Goal: Information Seeking & Learning: Compare options

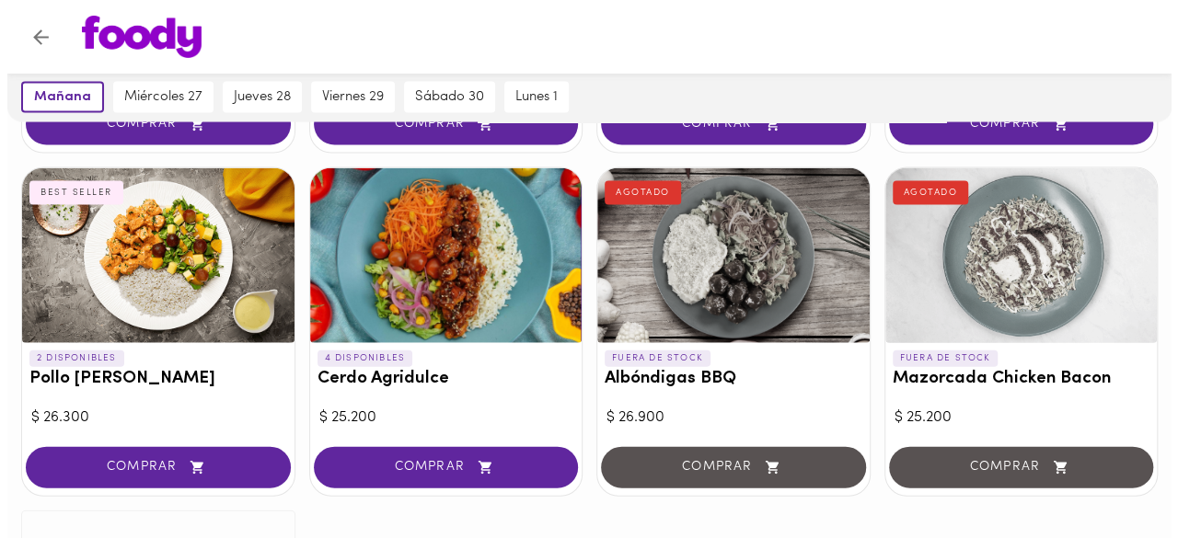
scroll to position [1858, 0]
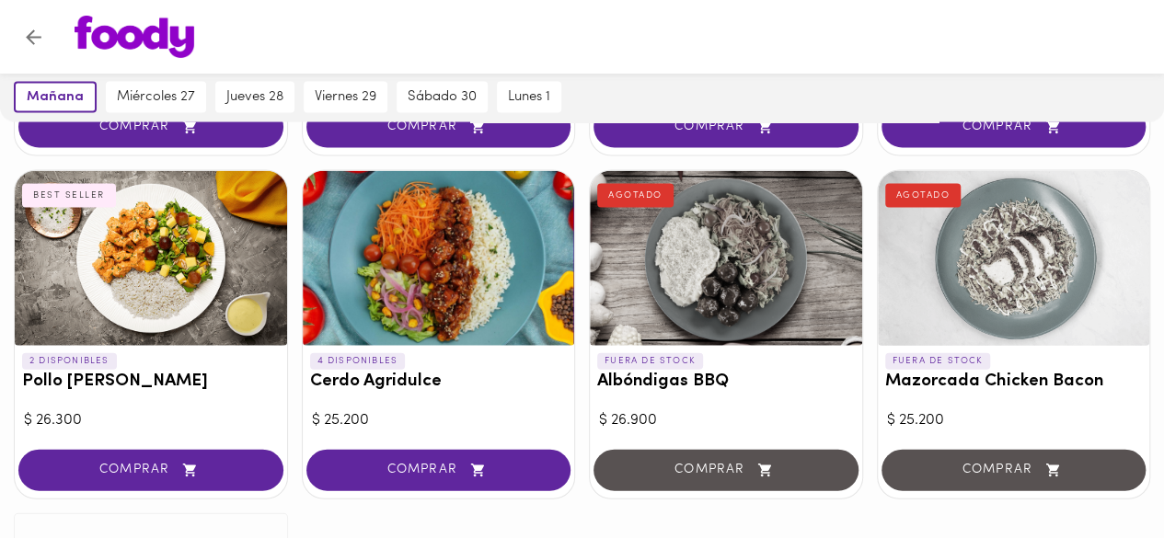
click at [420, 297] on div at bounding box center [439, 258] width 272 height 175
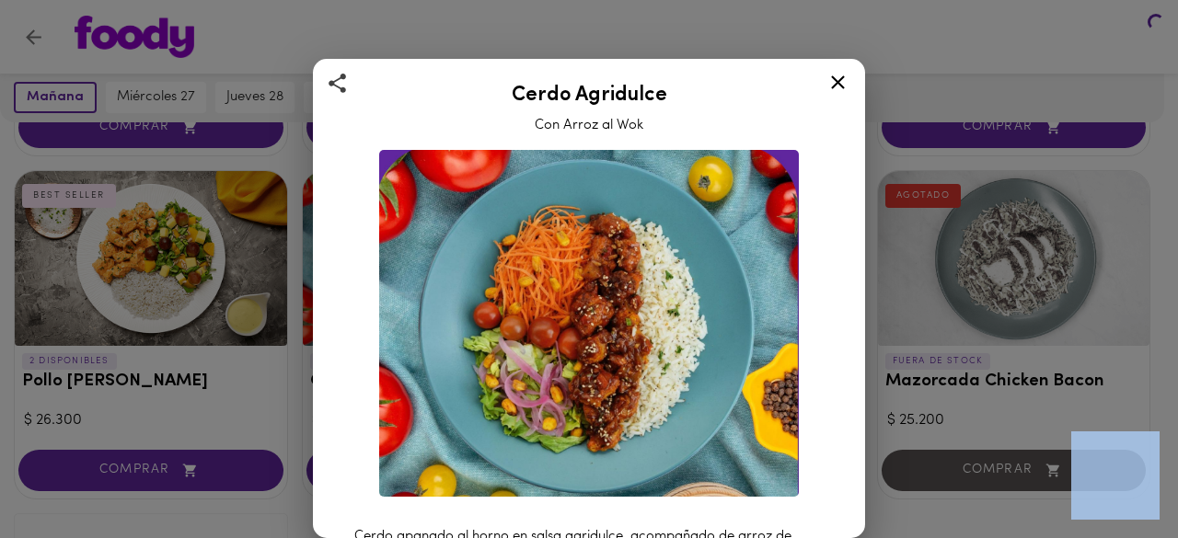
click at [420, 297] on div "Cerdo Agridulce Con Arroz al Wok Cerdo apanado al horno en salsa agridulce, aco…" at bounding box center [589, 269] width 1178 height 538
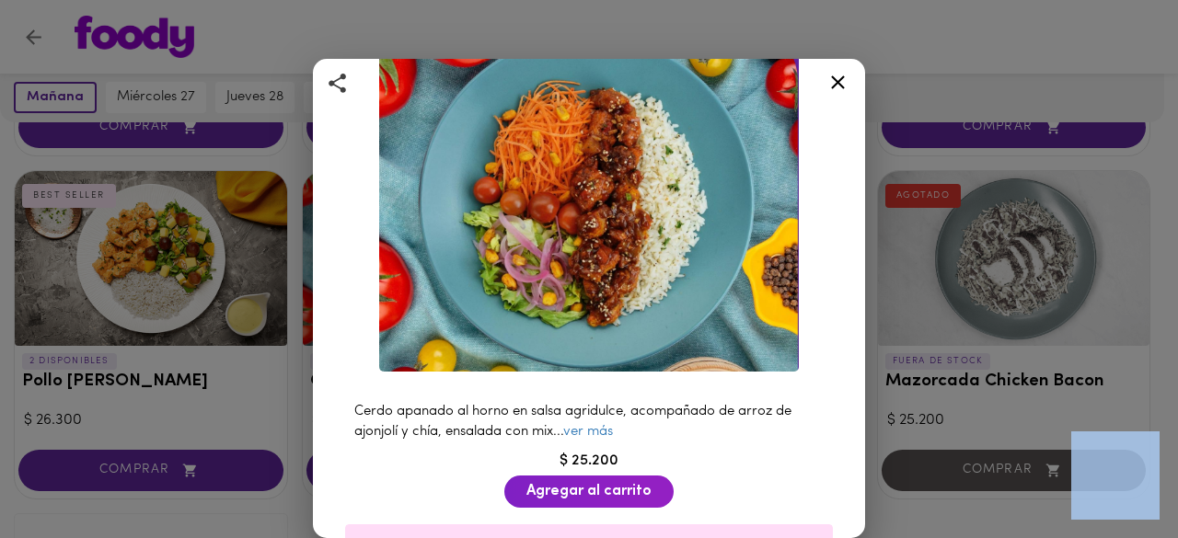
scroll to position [131, 0]
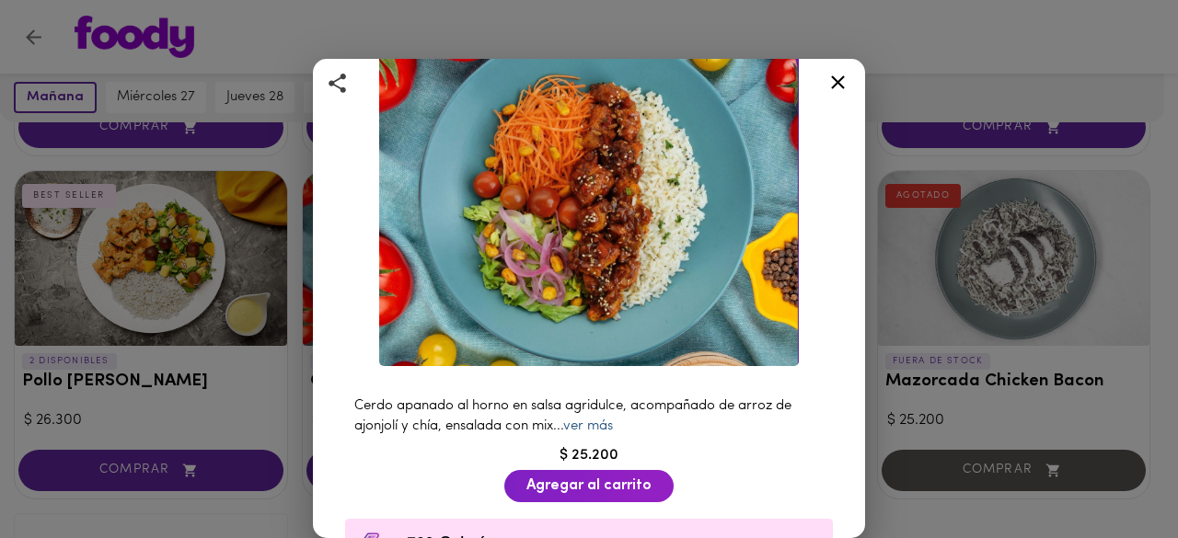
click at [593, 420] on link "ver más" at bounding box center [588, 427] width 50 height 14
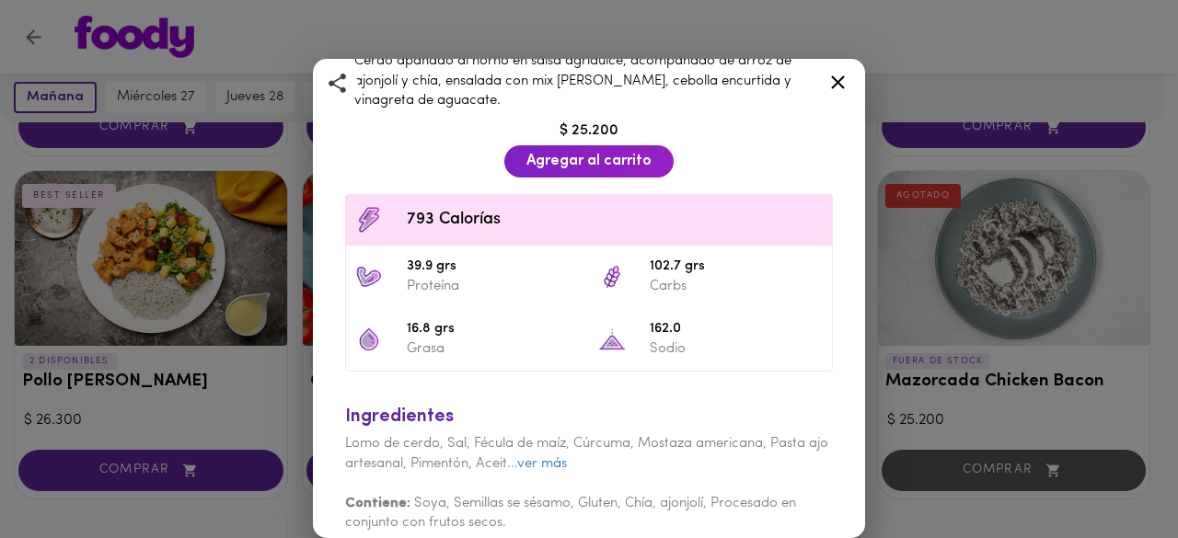
scroll to position [483, 0]
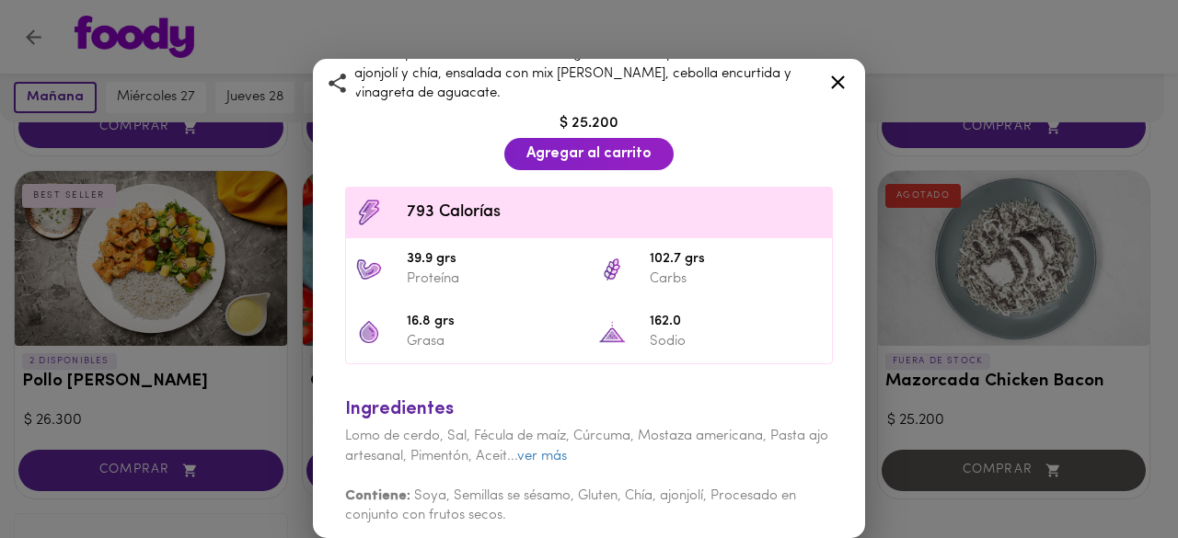
click at [842, 88] on icon at bounding box center [837, 82] width 23 height 23
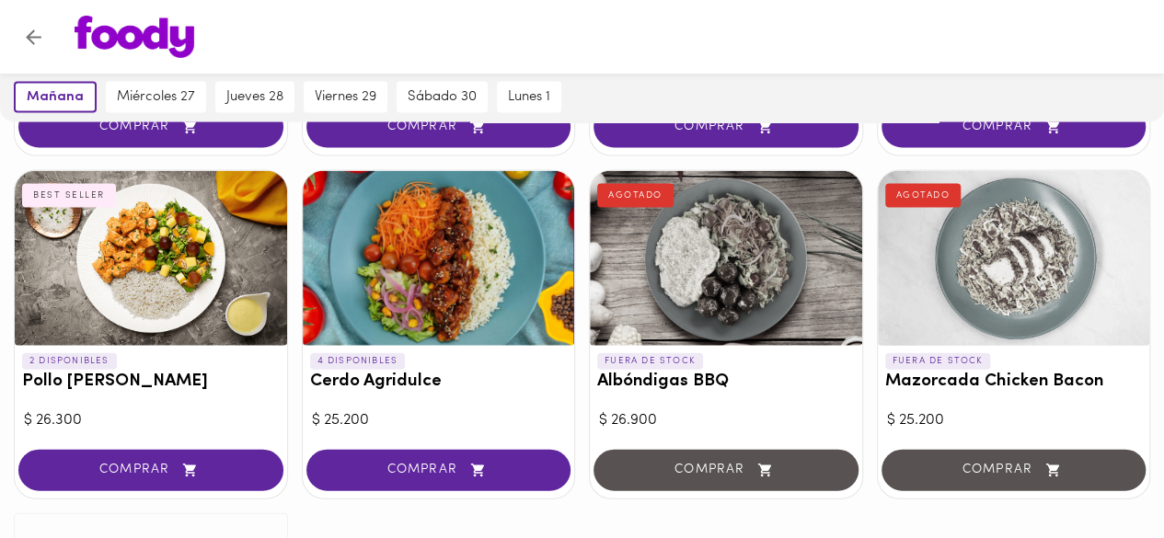
click at [116, 282] on div at bounding box center [151, 258] width 272 height 175
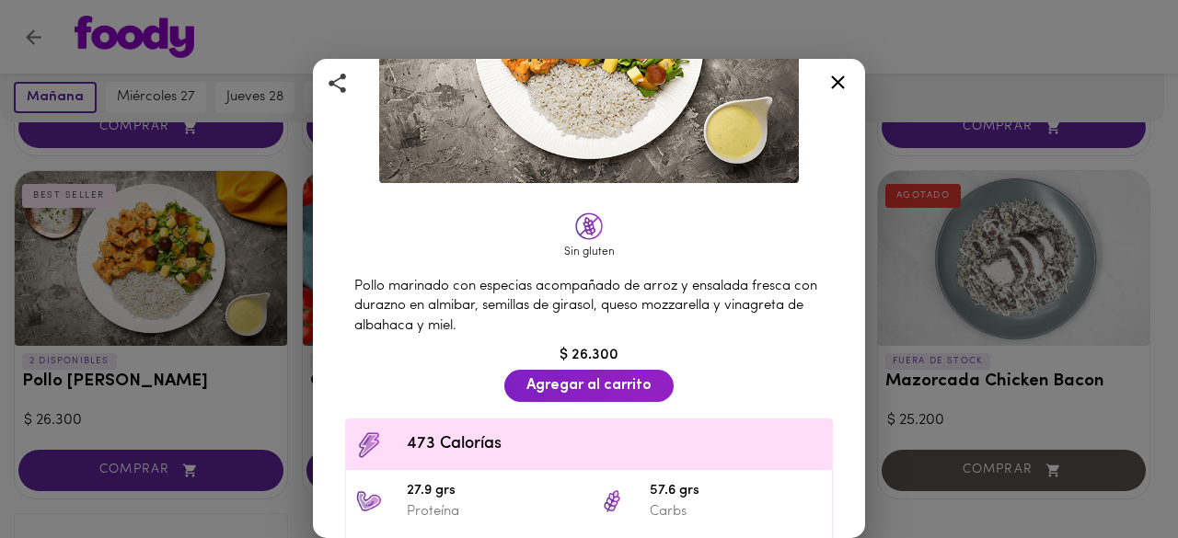
scroll to position [259, 0]
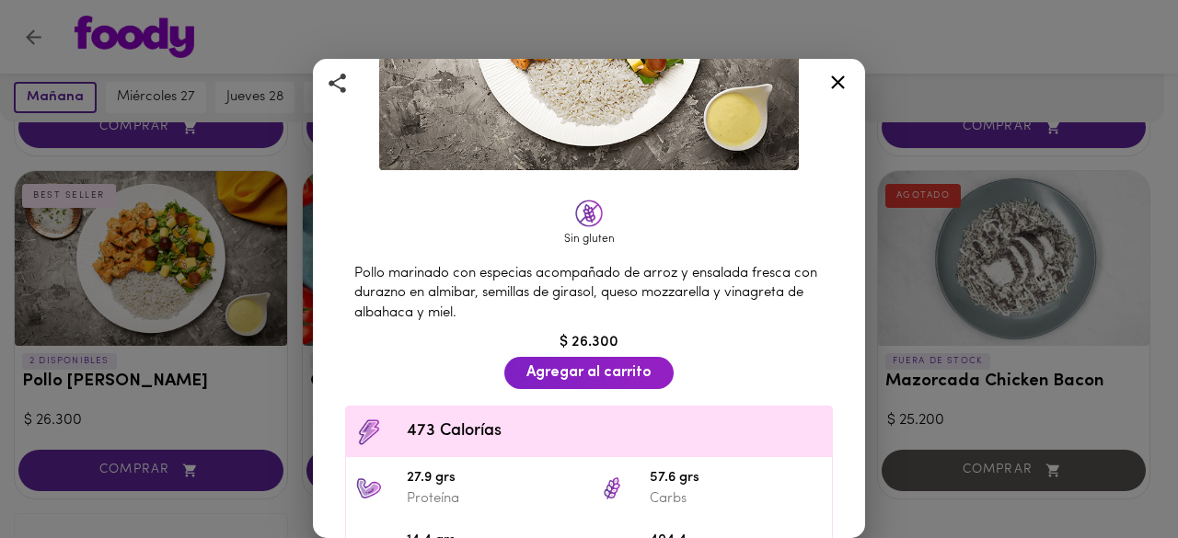
click at [843, 80] on icon at bounding box center [837, 82] width 23 height 23
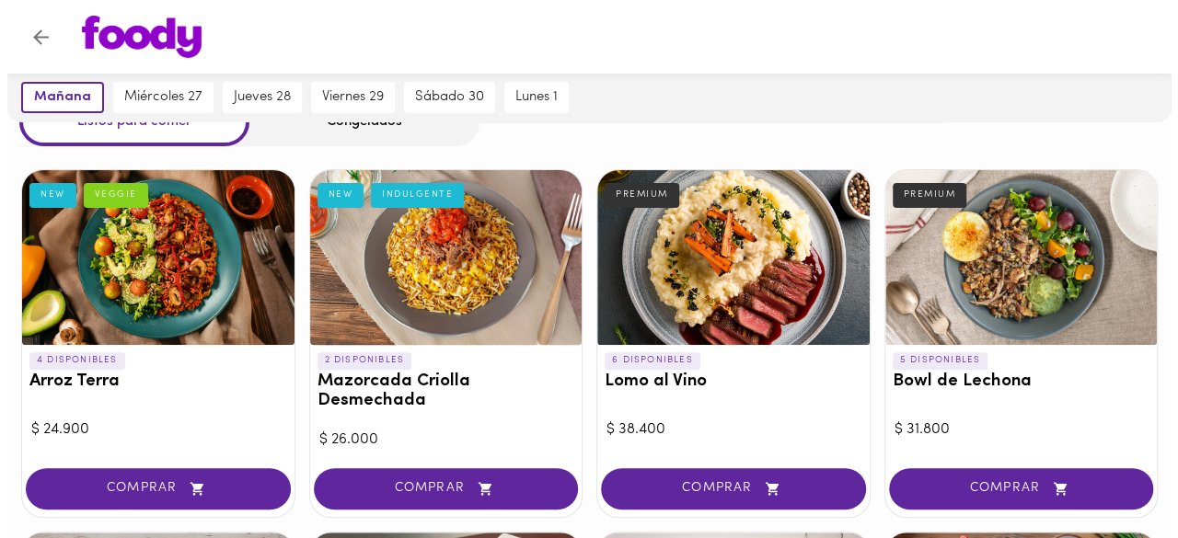
scroll to position [91, 0]
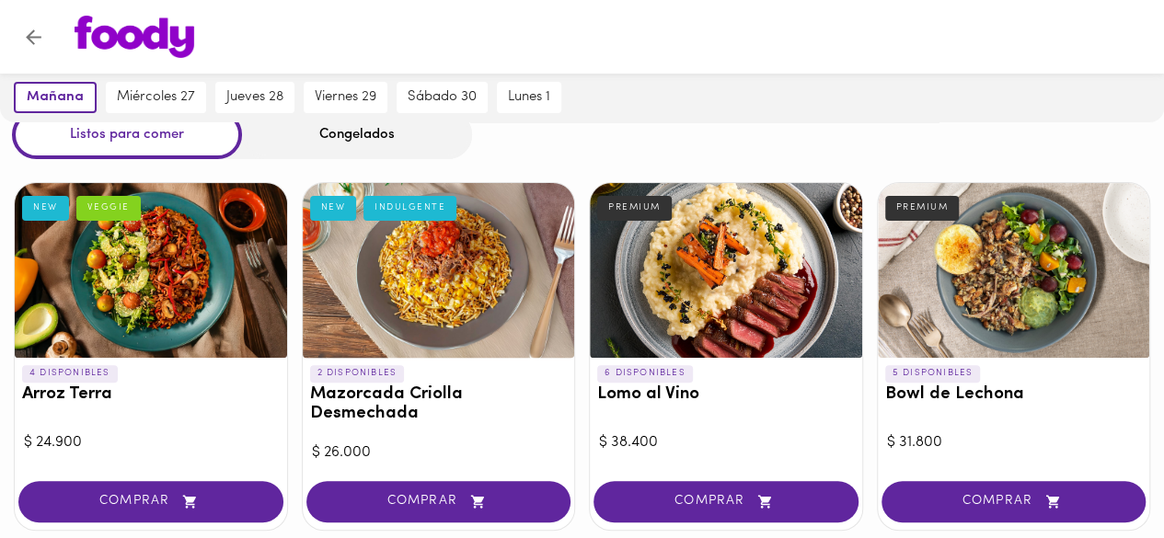
click at [151, 321] on div at bounding box center [151, 270] width 272 height 175
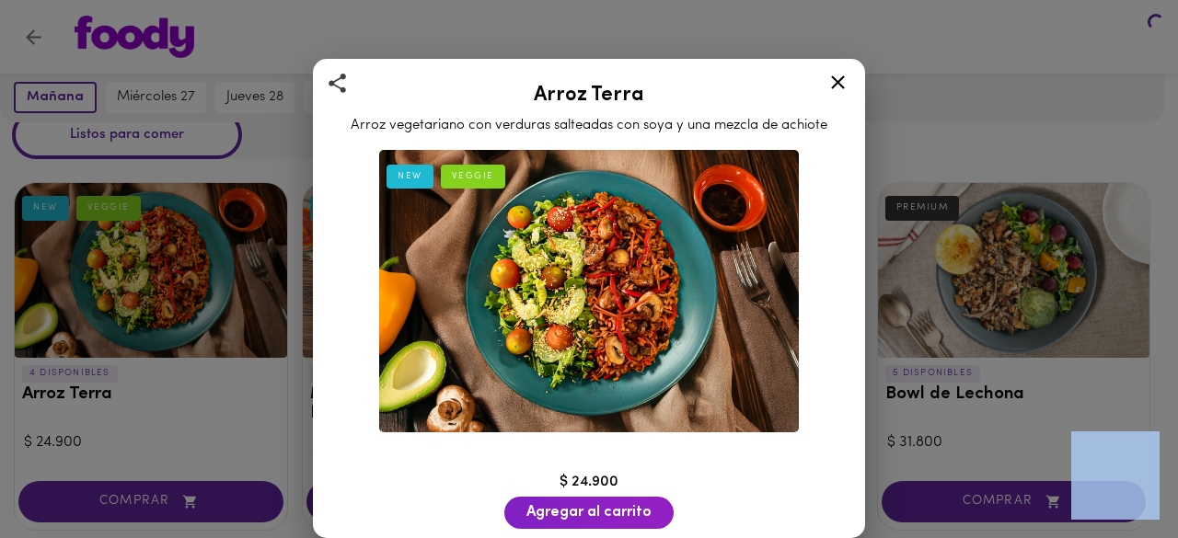
click at [151, 321] on div "Arroz Terra Arroz vegetariano con verduras salteadas con soya y una mezcla de a…" at bounding box center [589, 269] width 1178 height 538
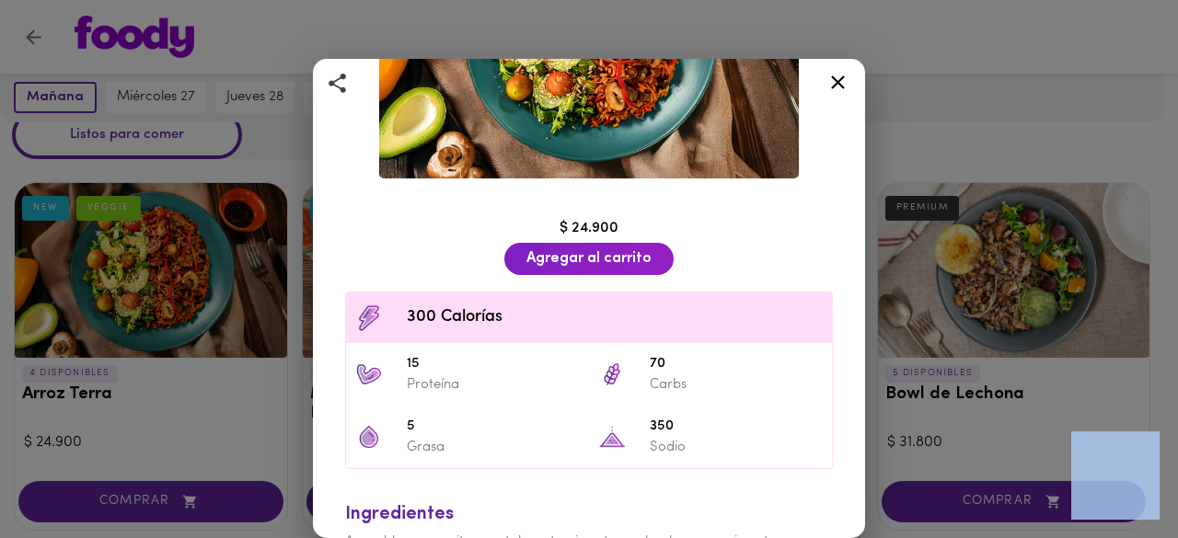
scroll to position [302, 0]
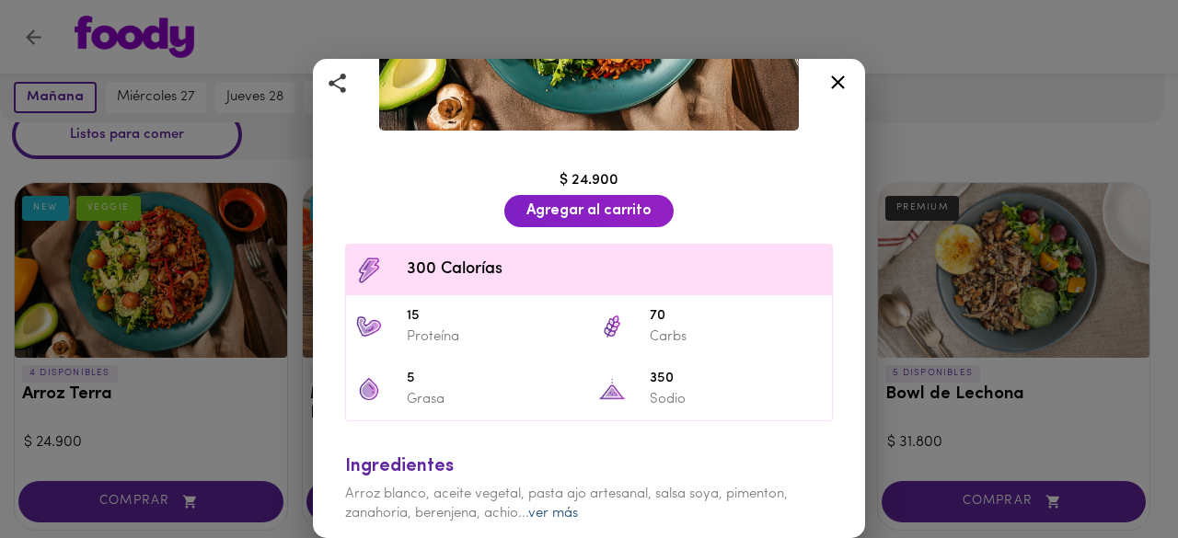
click at [545, 507] on link "ver más" at bounding box center [553, 514] width 50 height 14
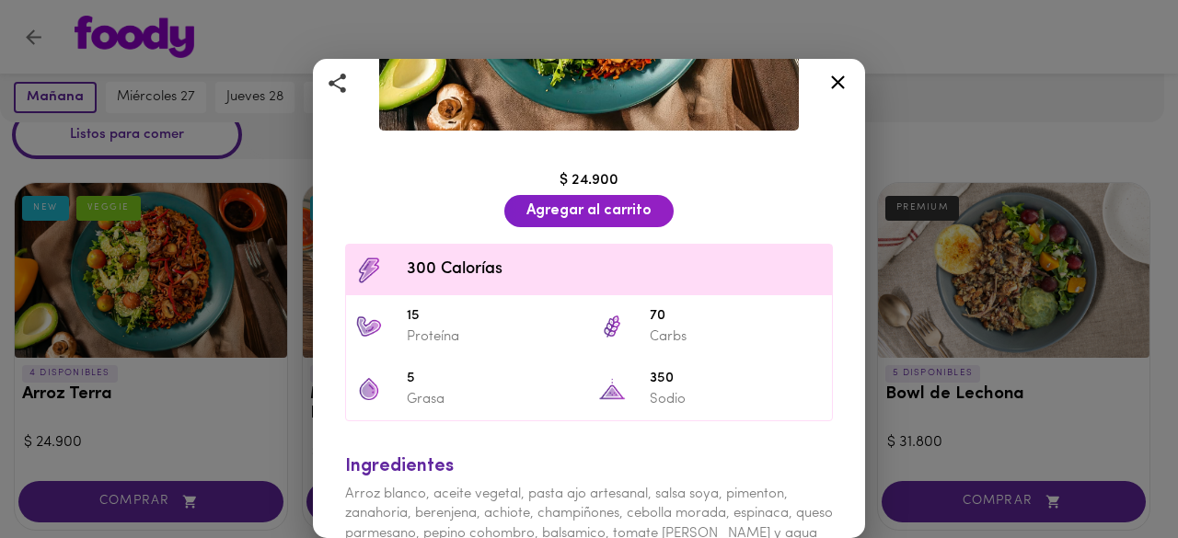
scroll to position [322, 0]
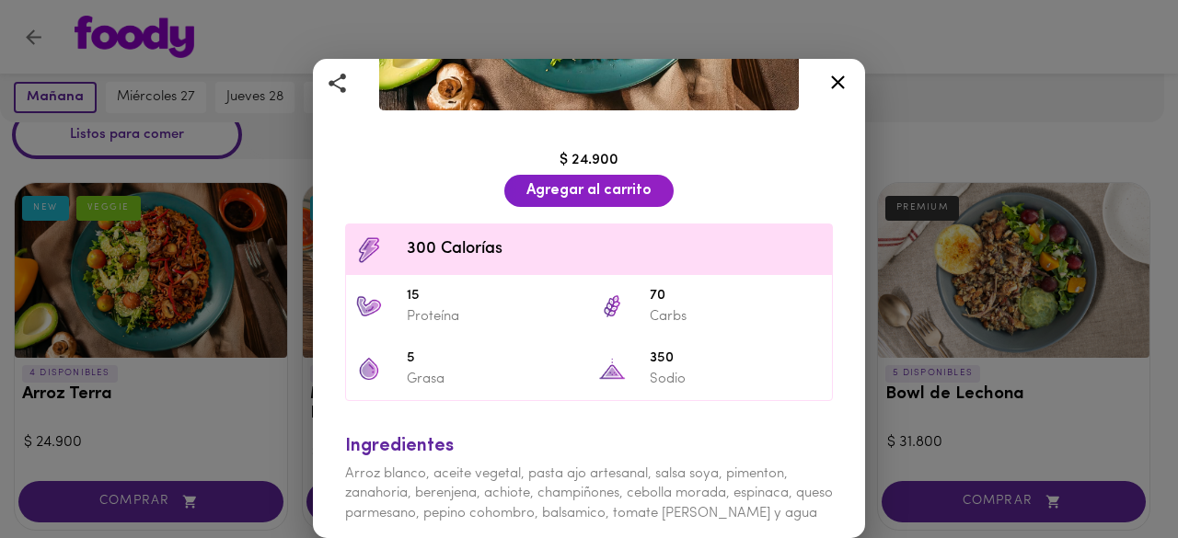
click at [838, 85] on icon at bounding box center [837, 82] width 23 height 23
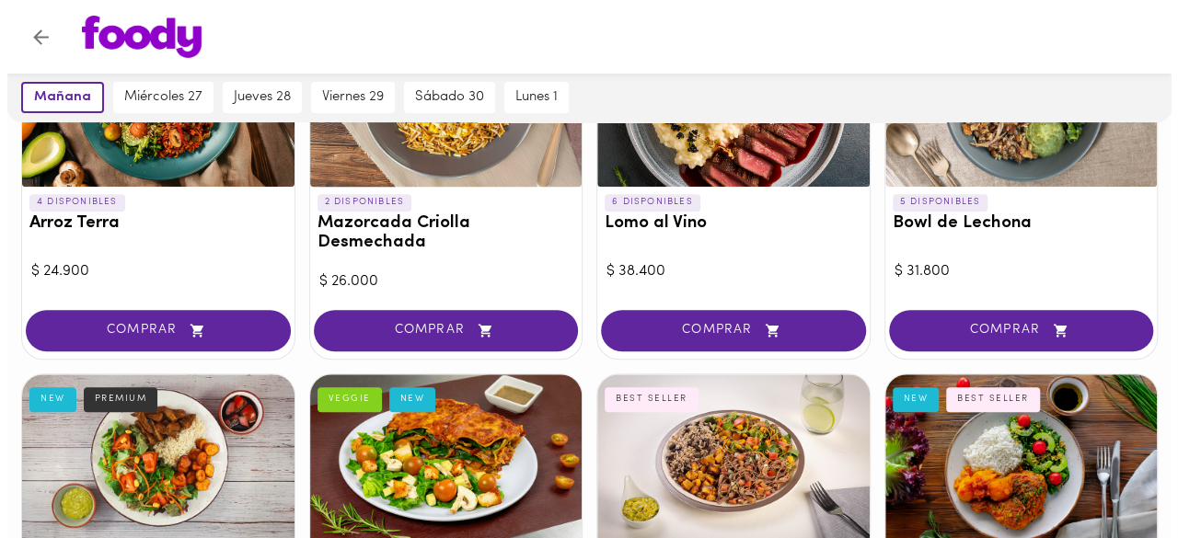
scroll to position [227, 0]
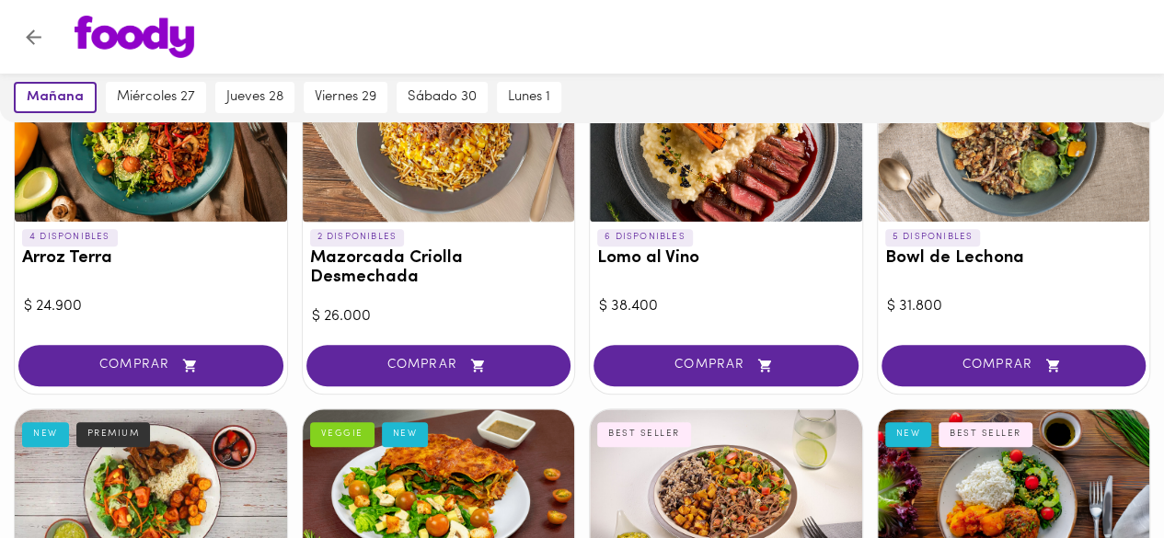
click at [677, 214] on div at bounding box center [726, 134] width 272 height 175
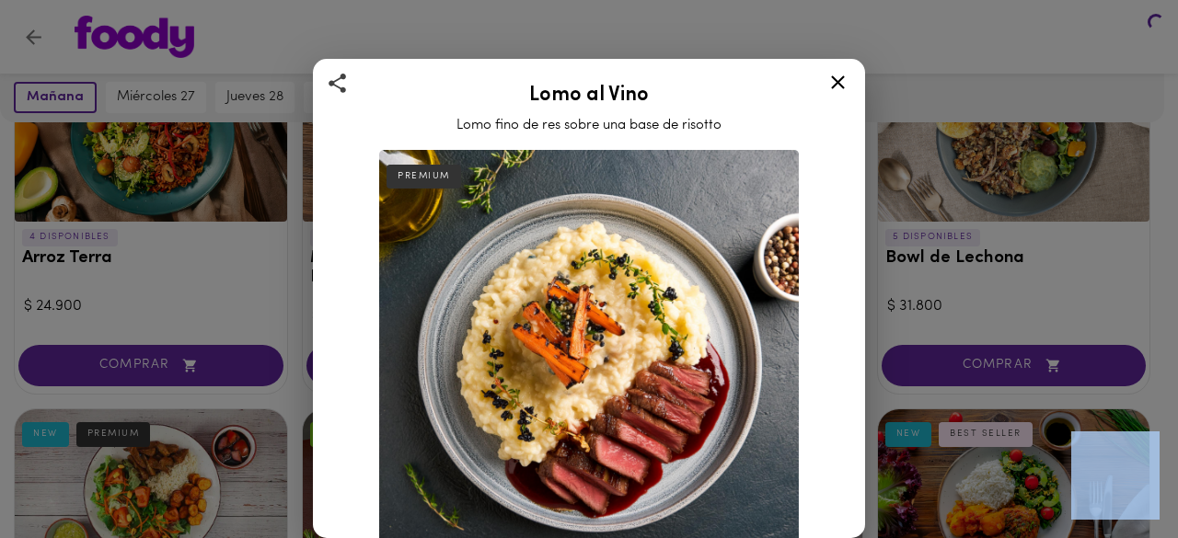
click at [677, 214] on div "Lomo al Vino Lomo fino de res sobre una base de risotto PREMIUM Lomo fino de re…" at bounding box center [589, 269] width 1178 height 538
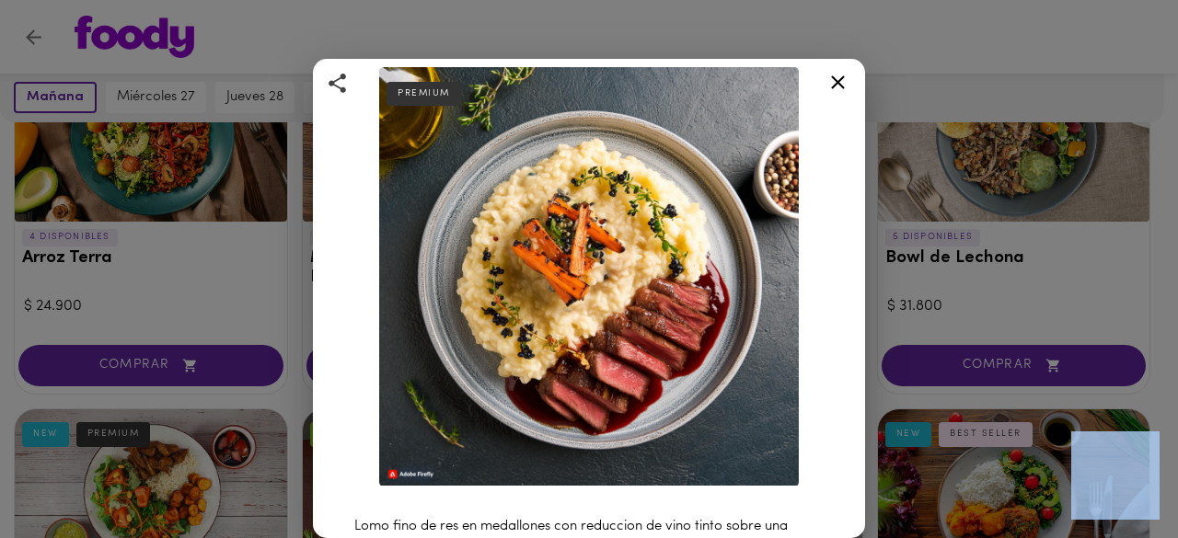
scroll to position [82, 0]
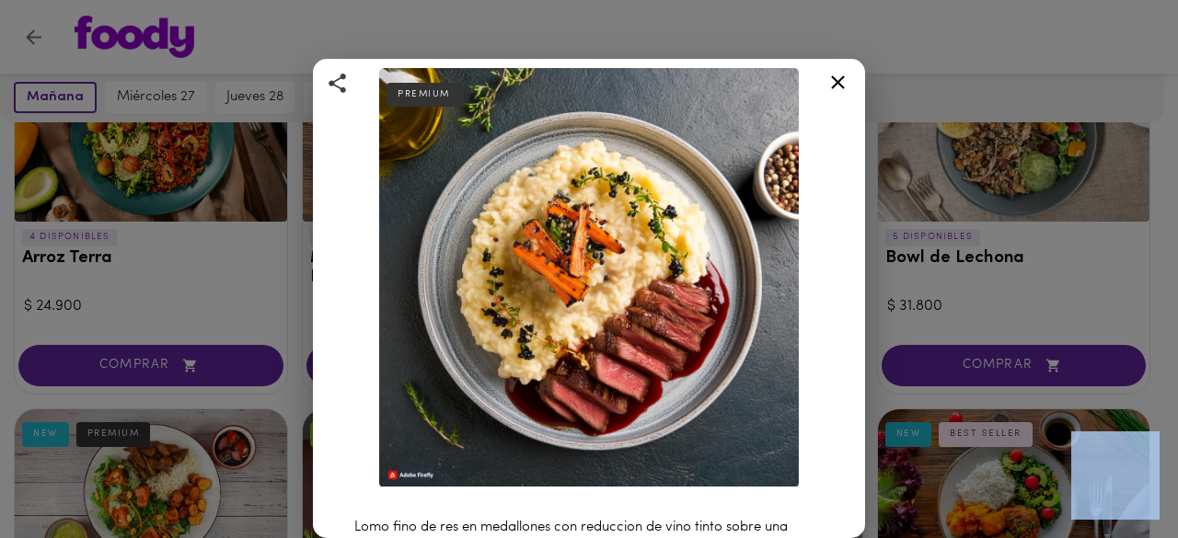
click at [845, 78] on icon at bounding box center [837, 82] width 23 height 23
